Goal: Task Accomplishment & Management: Manage account settings

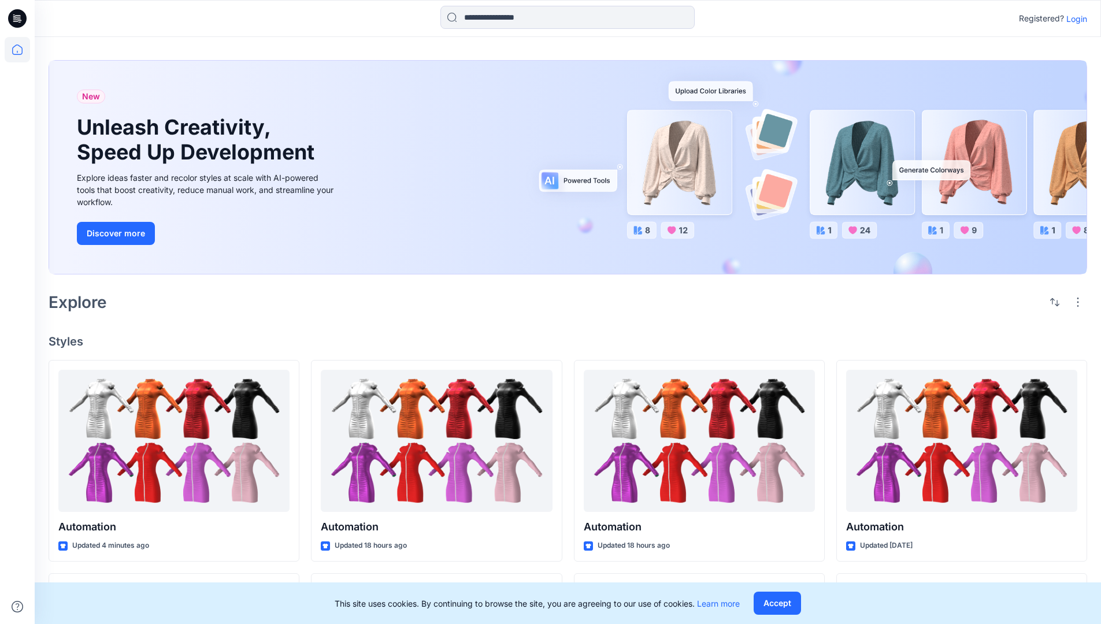
click at [1074, 19] on p "Login" at bounding box center [1077, 19] width 21 height 12
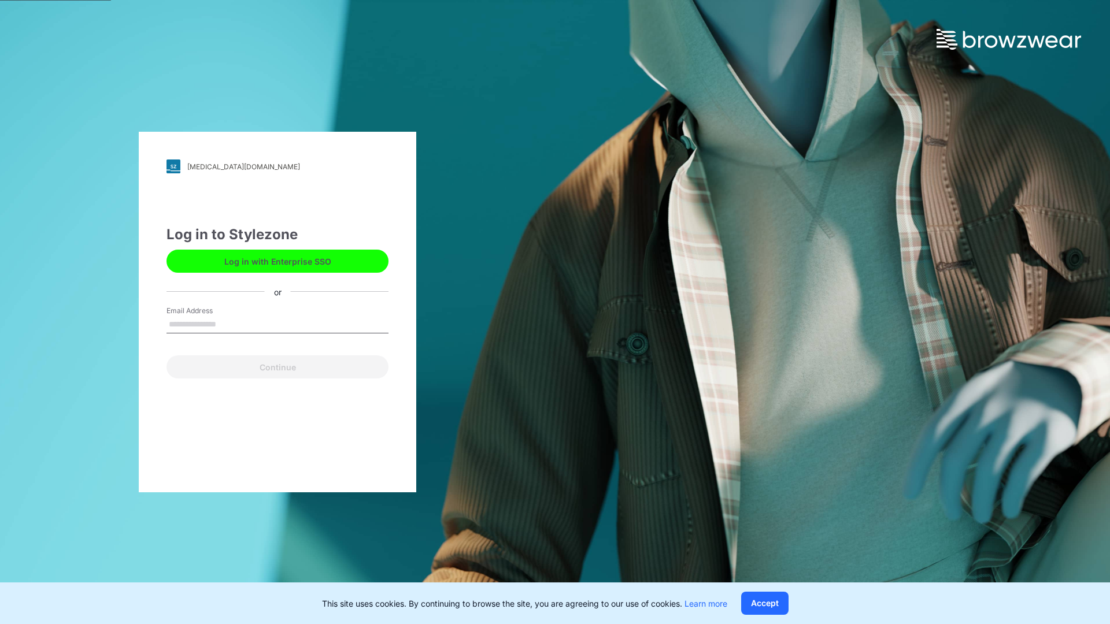
click at [228, 324] on input "Email Address" at bounding box center [278, 324] width 222 height 17
type input "**********"
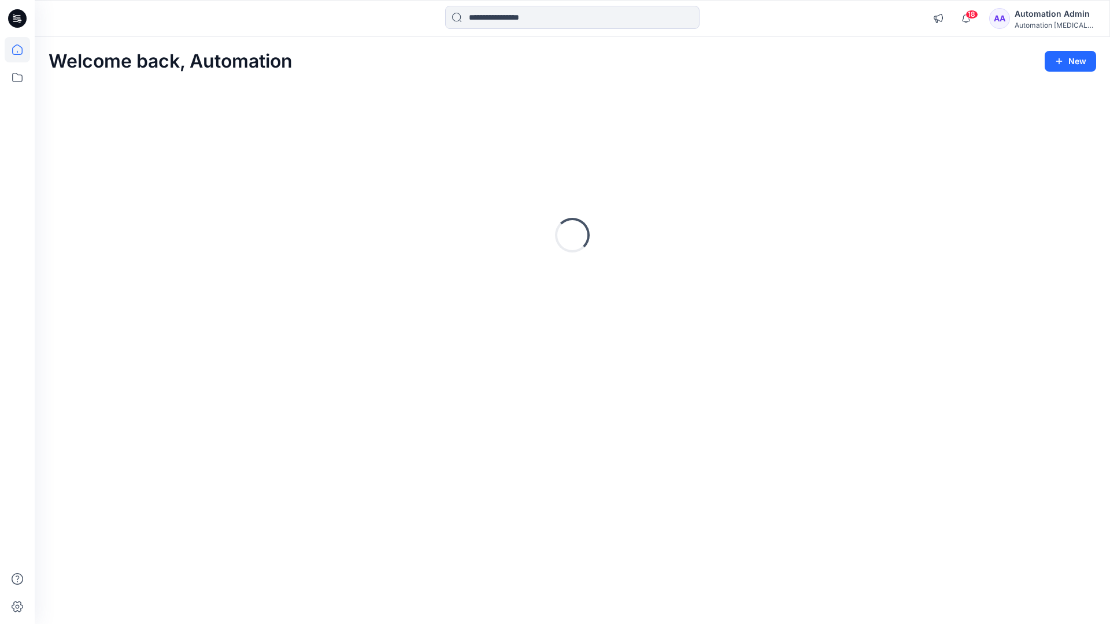
click at [22, 50] on icon at bounding box center [17, 50] width 10 height 10
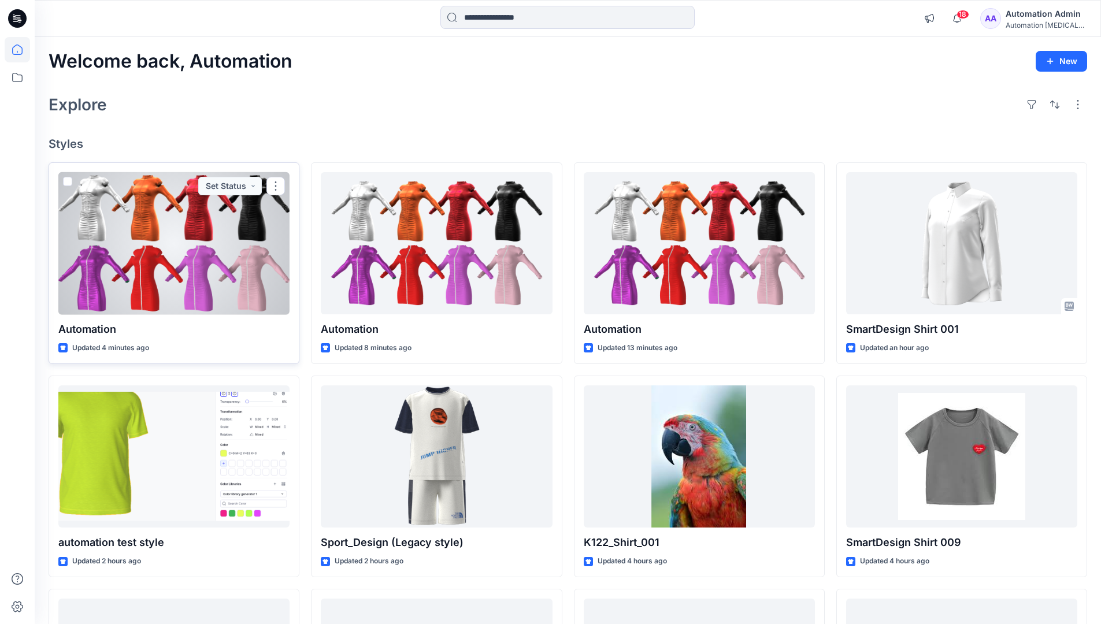
click at [65, 183] on span at bounding box center [67, 181] width 9 height 9
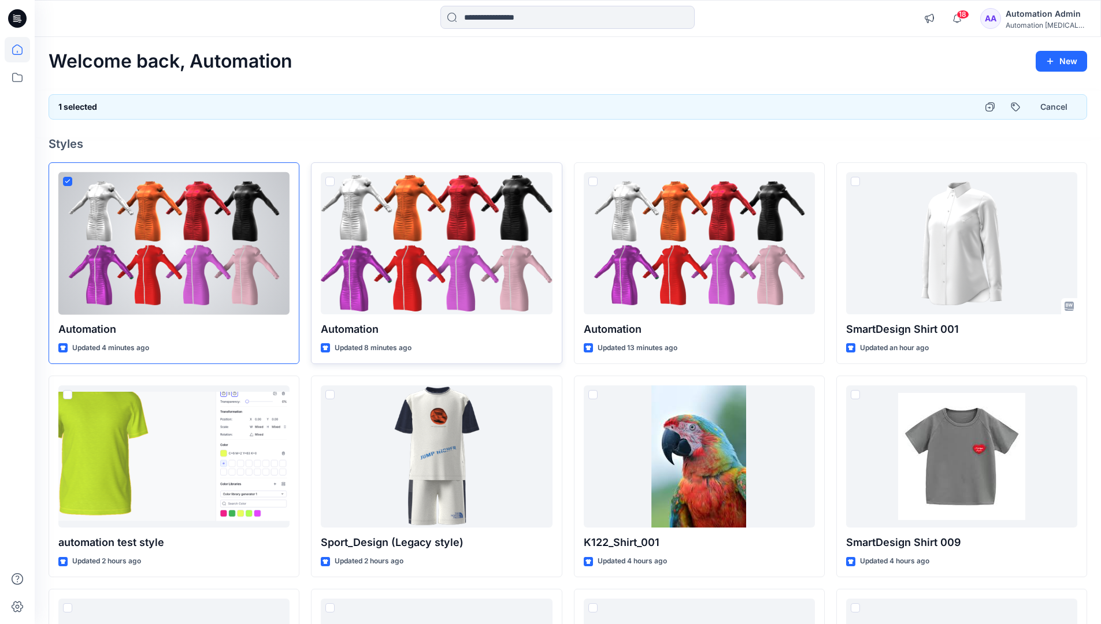
click at [330, 183] on span at bounding box center [329, 181] width 9 height 9
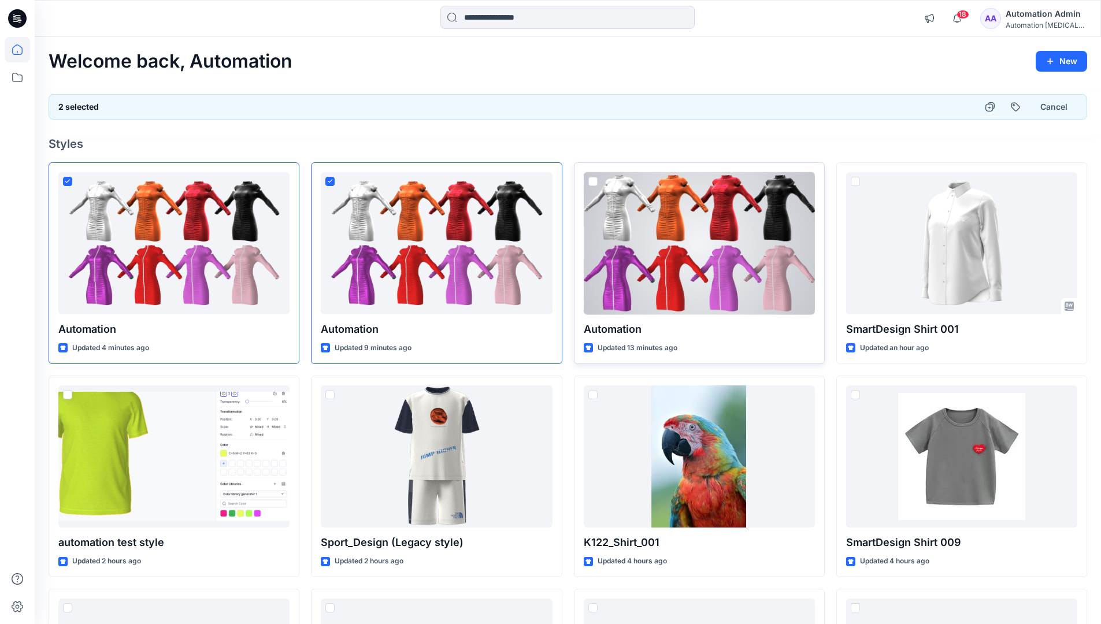
click at [595, 184] on span at bounding box center [593, 181] width 9 height 9
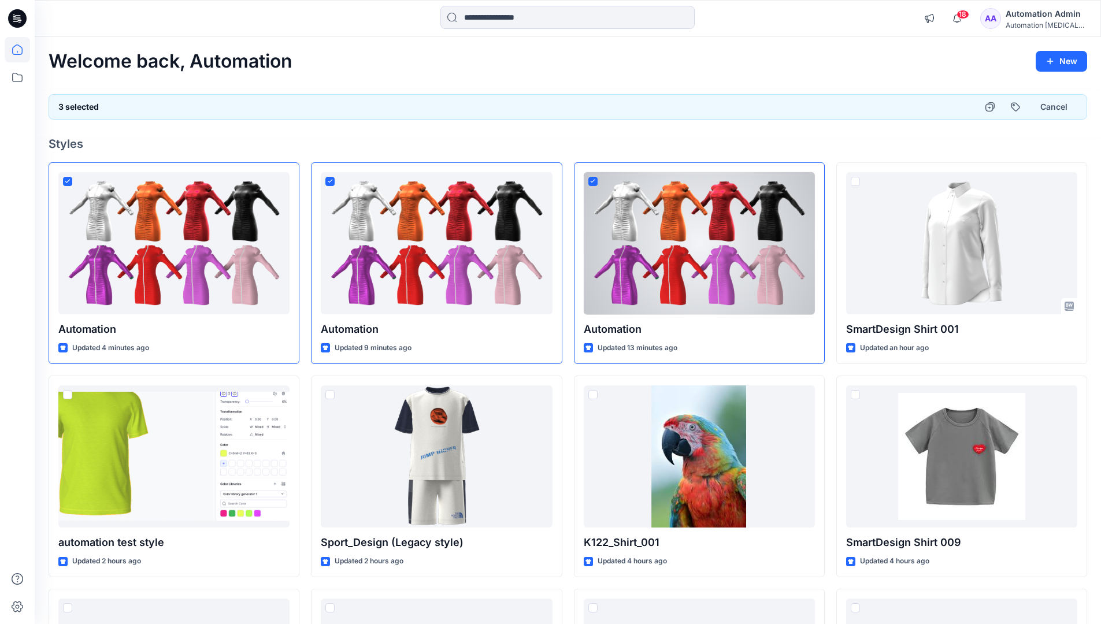
click at [935, 103] on div "3 selected Cancel" at bounding box center [568, 106] width 1039 height 25
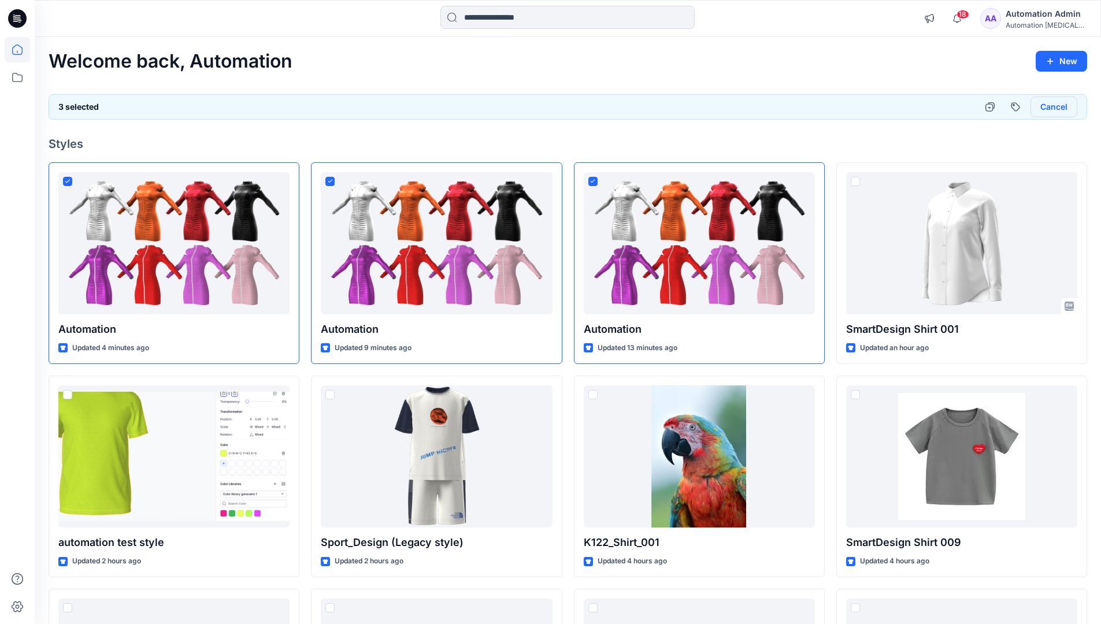
click at [1048, 109] on button "Cancel" at bounding box center [1054, 107] width 47 height 21
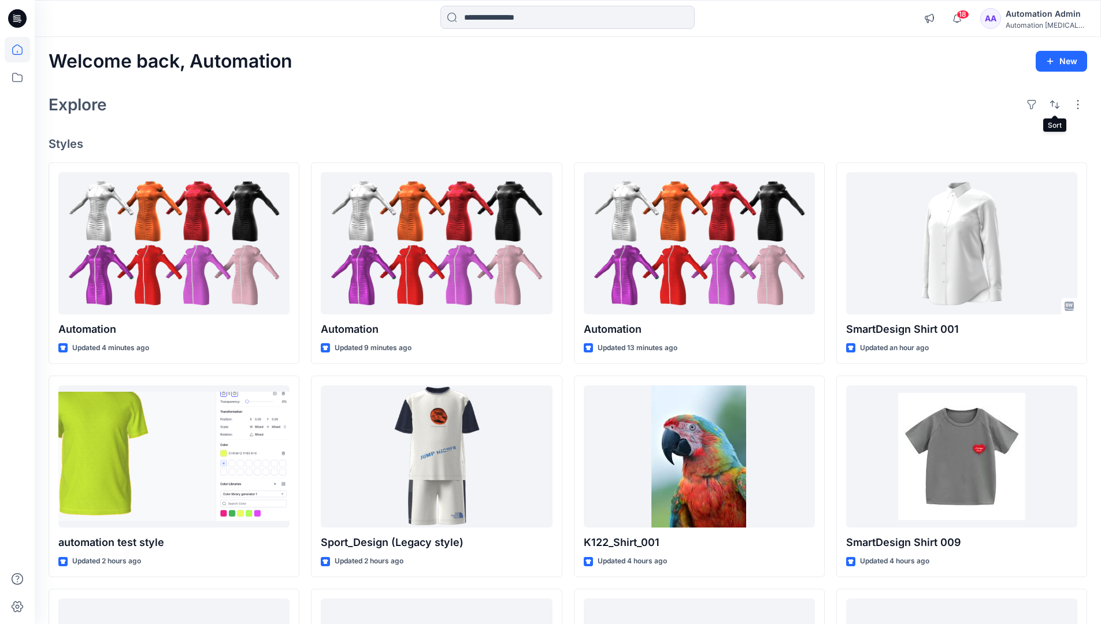
click at [1039, 16] on div "Automation Admin" at bounding box center [1046, 14] width 81 height 14
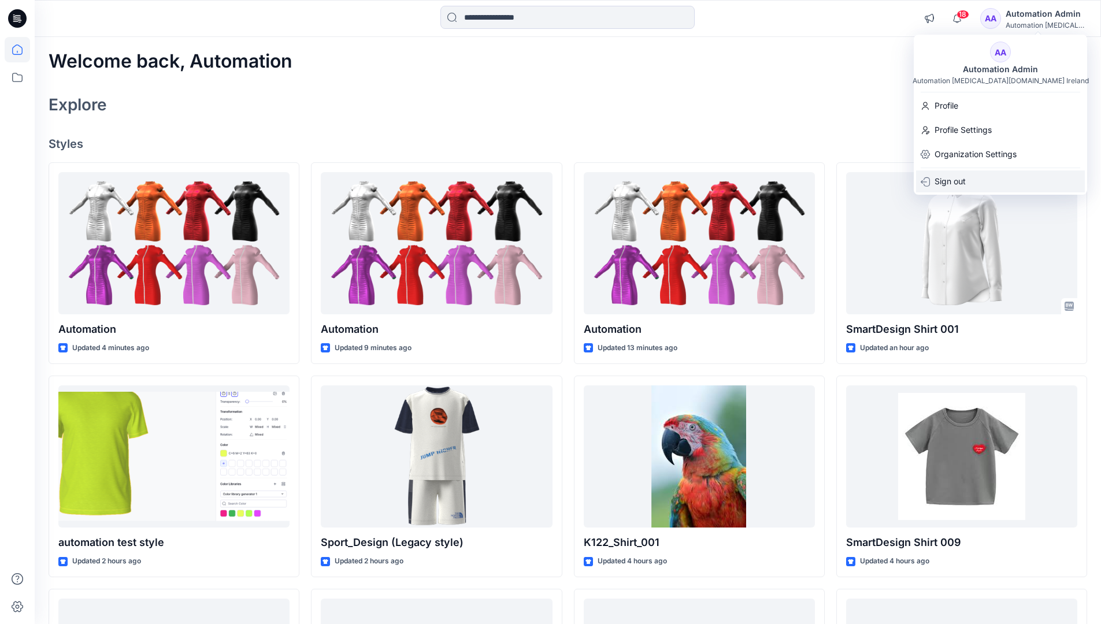
click at [1007, 179] on div "Sign out" at bounding box center [1000, 182] width 169 height 22
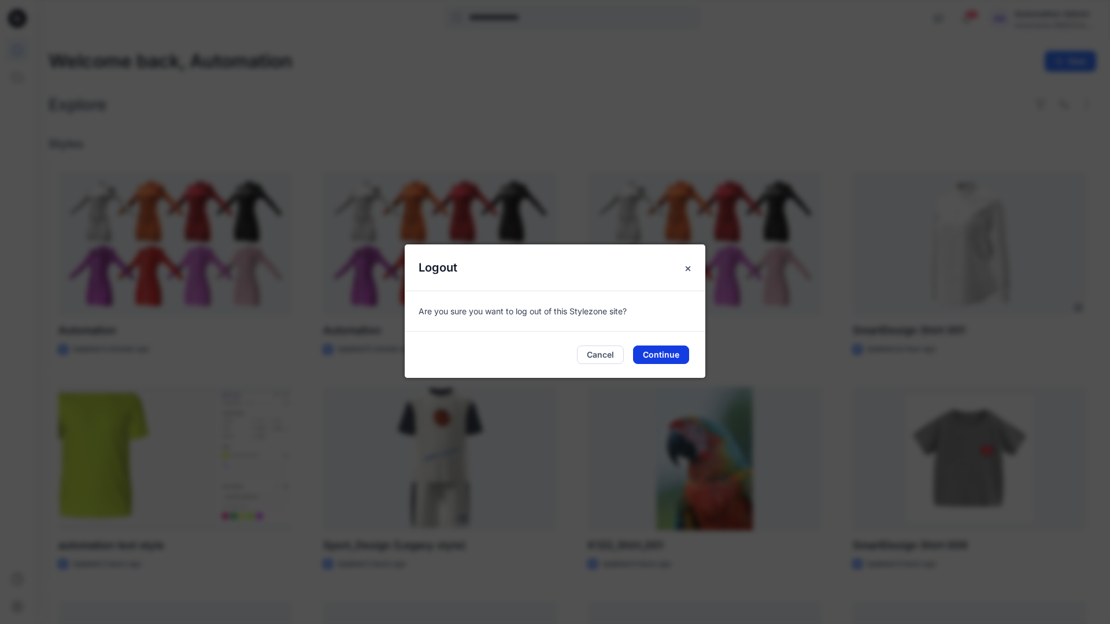
click at [668, 353] on button "Continue" at bounding box center [661, 355] width 56 height 19
